Goal: Book appointment/travel/reservation

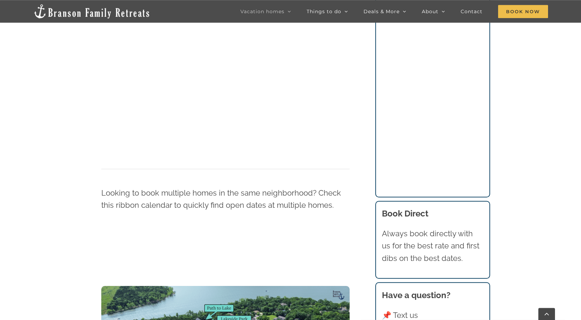
scroll to position [727, 0]
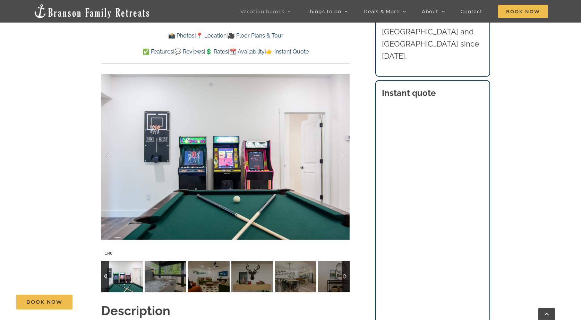
scroll to position [532, 0]
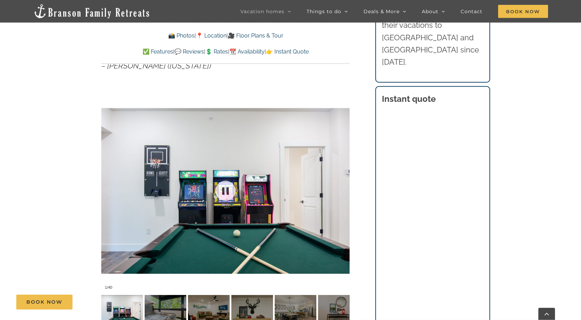
click at [193, 198] on div at bounding box center [225, 191] width 249 height 204
click at [124, 305] on div "Book Now" at bounding box center [295, 301] width 559 height 15
click at [339, 311] on img at bounding box center [339, 310] width 42 height 31
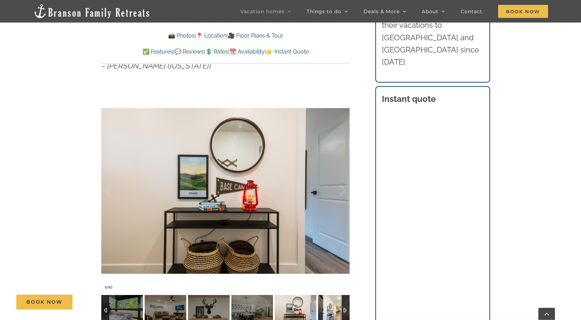
click at [340, 311] on img at bounding box center [339, 310] width 42 height 31
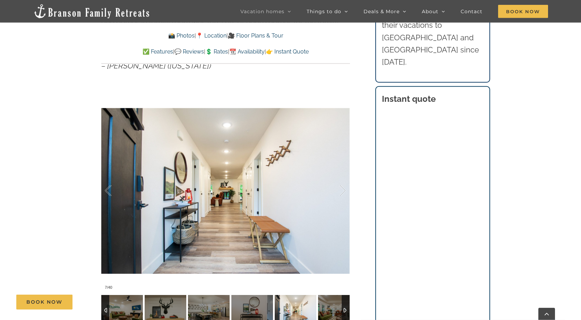
click at [340, 311] on img at bounding box center [339, 310] width 42 height 31
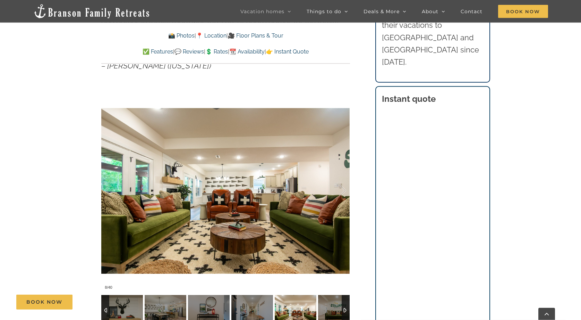
click at [340, 311] on img at bounding box center [339, 310] width 42 height 31
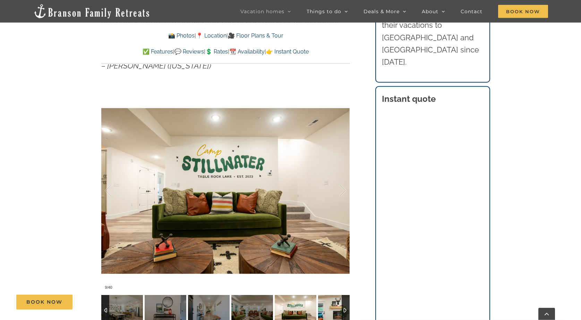
click at [340, 311] on img at bounding box center [339, 310] width 42 height 31
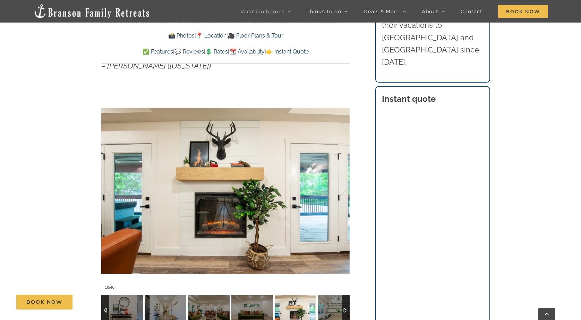
click at [340, 311] on img at bounding box center [339, 310] width 42 height 31
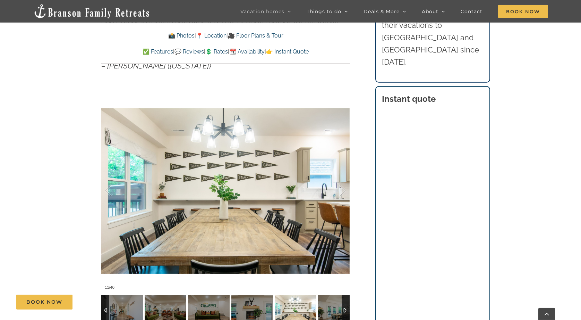
click at [340, 311] on img at bounding box center [339, 310] width 42 height 31
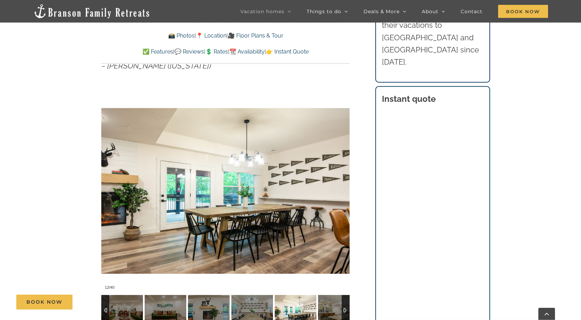
click at [340, 311] on img at bounding box center [339, 310] width 42 height 31
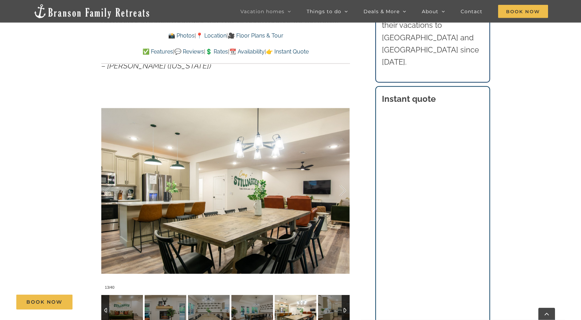
click at [340, 311] on img at bounding box center [339, 310] width 42 height 31
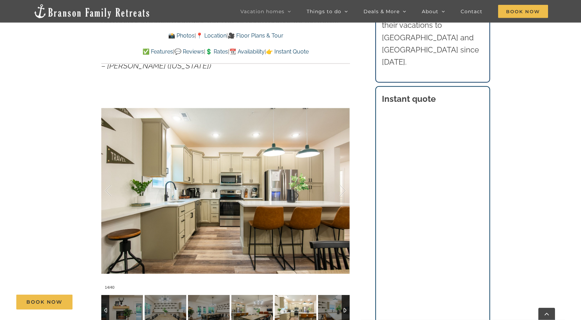
click at [340, 311] on div at bounding box center [579, 310] width 1736 height 31
click at [340, 311] on img at bounding box center [339, 310] width 42 height 31
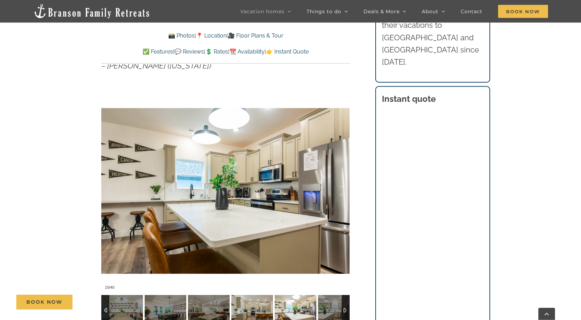
click at [340, 311] on div at bounding box center [535, 310] width 1736 height 31
click at [340, 311] on img at bounding box center [339, 310] width 42 height 31
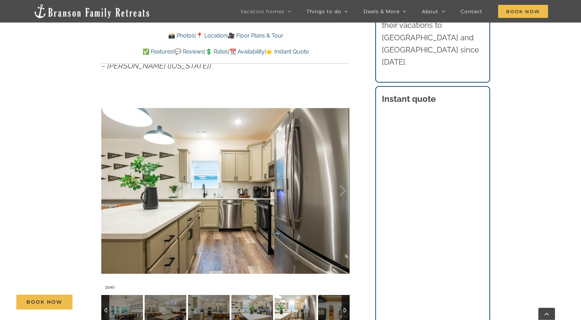
click at [340, 311] on div at bounding box center [492, 310] width 1736 height 31
click at [340, 311] on img at bounding box center [339, 310] width 42 height 31
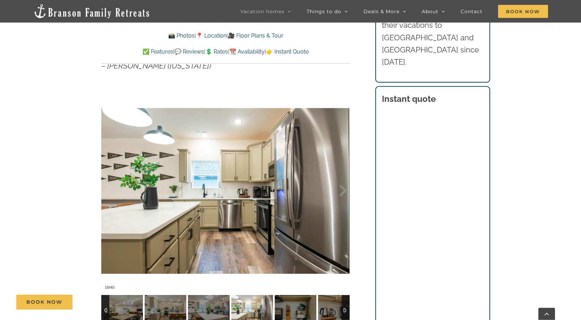
click at [340, 311] on div at bounding box center [449, 310] width 1736 height 31
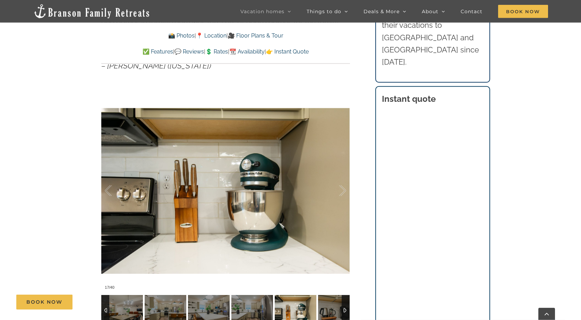
click at [340, 311] on img at bounding box center [339, 310] width 42 height 31
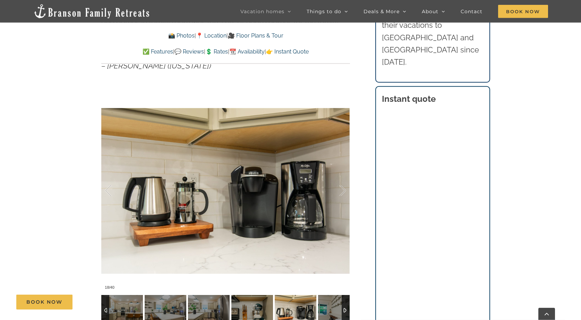
click at [340, 311] on div at bounding box center [405, 310] width 1736 height 31
click at [340, 311] on img at bounding box center [339, 310] width 42 height 31
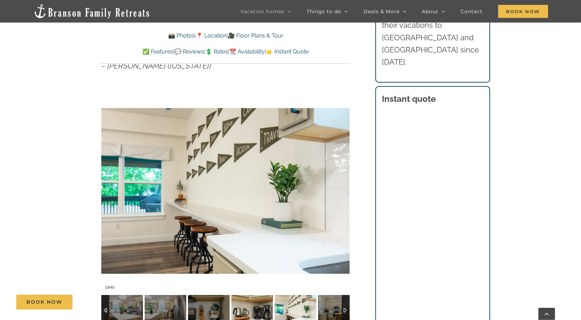
click at [340, 311] on div at bounding box center [362, 310] width 1736 height 31
click at [340, 311] on img at bounding box center [339, 310] width 42 height 31
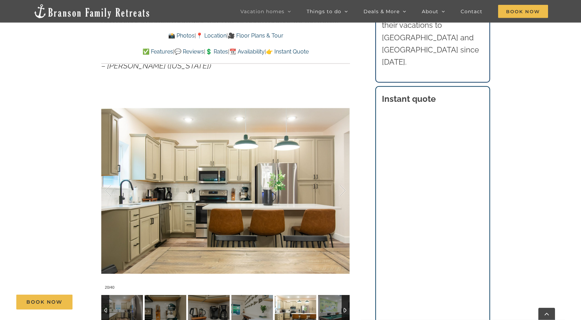
click at [340, 311] on div at bounding box center [319, 310] width 1736 height 31
click at [340, 311] on img at bounding box center [339, 310] width 42 height 31
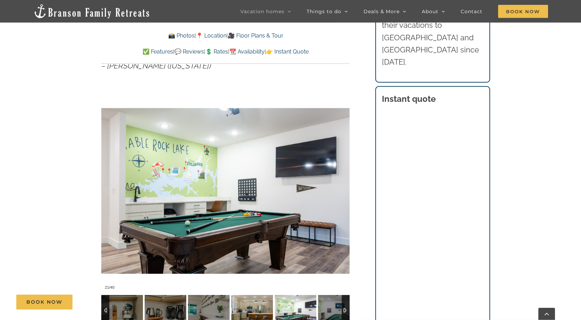
click at [340, 311] on div at bounding box center [275, 310] width 1736 height 31
click at [340, 311] on img at bounding box center [339, 310] width 42 height 31
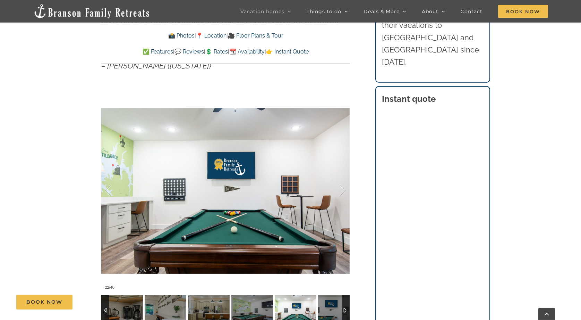
click at [340, 311] on img at bounding box center [339, 310] width 42 height 31
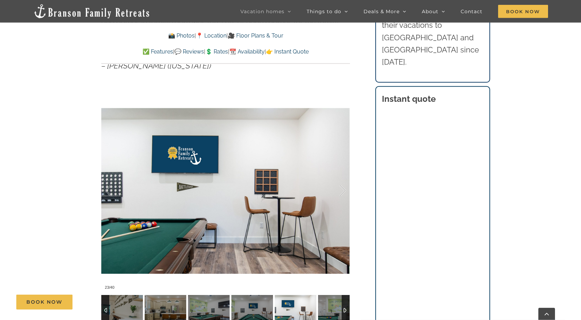
click at [340, 311] on img at bounding box center [339, 310] width 42 height 31
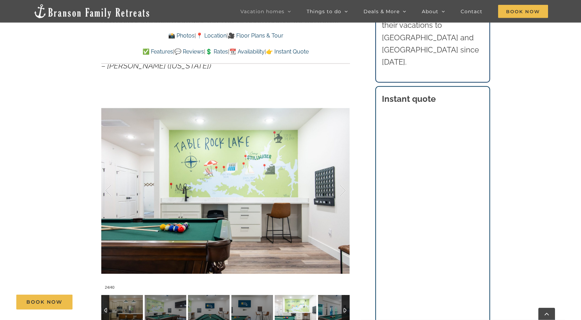
click at [340, 311] on img at bounding box center [339, 310] width 42 height 31
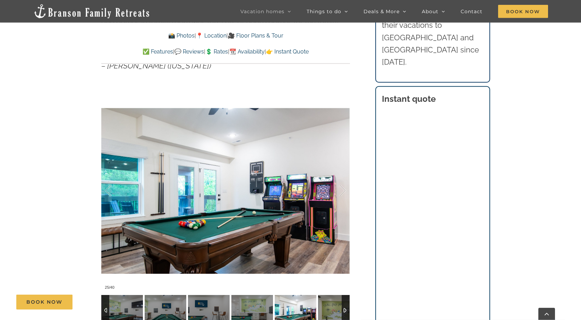
click at [340, 311] on img at bounding box center [339, 310] width 42 height 31
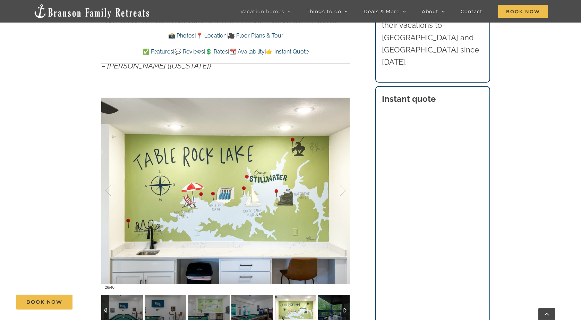
click at [340, 311] on img at bounding box center [339, 310] width 42 height 31
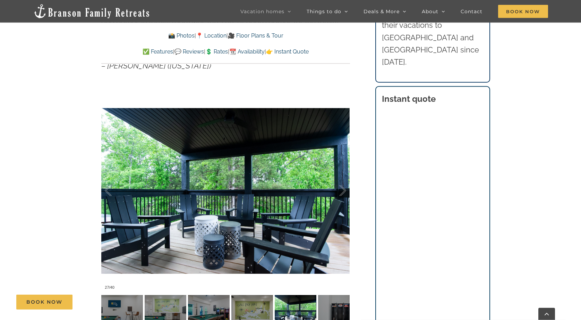
click at [345, 309] on div "Book Now" at bounding box center [295, 301] width 559 height 15
click at [345, 310] on div at bounding box center [346, 310] width 8 height 31
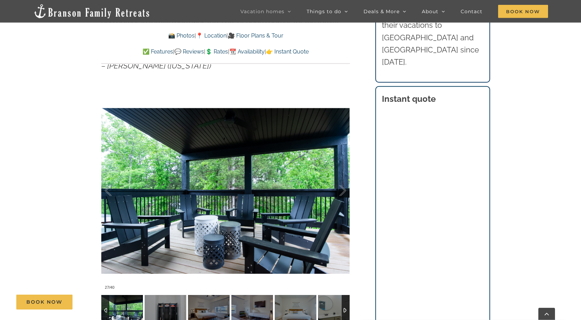
click at [345, 310] on div at bounding box center [346, 310] width 8 height 31
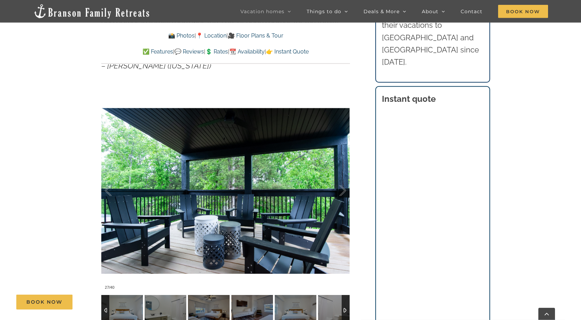
click at [345, 310] on div at bounding box center [346, 310] width 8 height 31
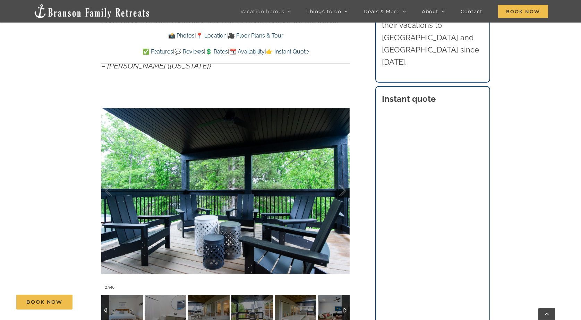
click at [345, 310] on div at bounding box center [346, 310] width 8 height 31
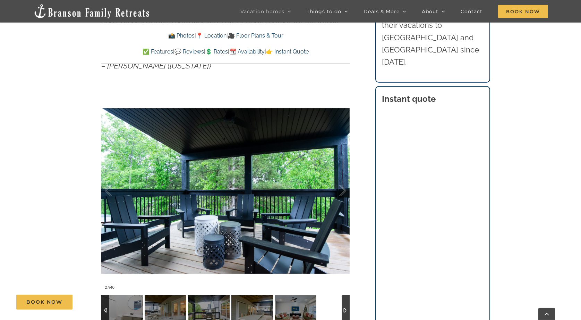
click at [345, 310] on div at bounding box center [346, 310] width 8 height 31
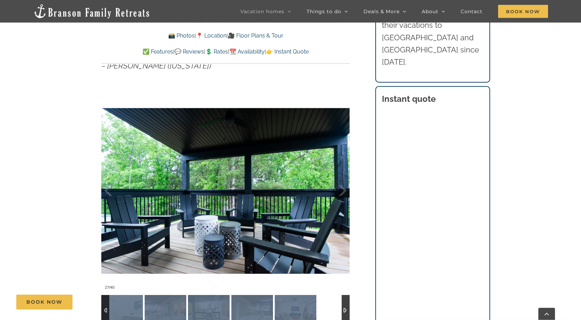
click at [345, 310] on div at bounding box center [346, 310] width 8 height 31
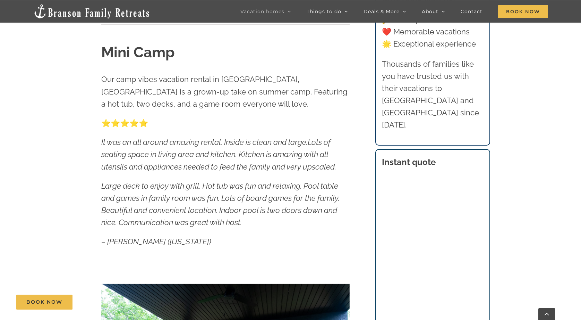
scroll to position [0, 0]
